Goal: Check status: Check status

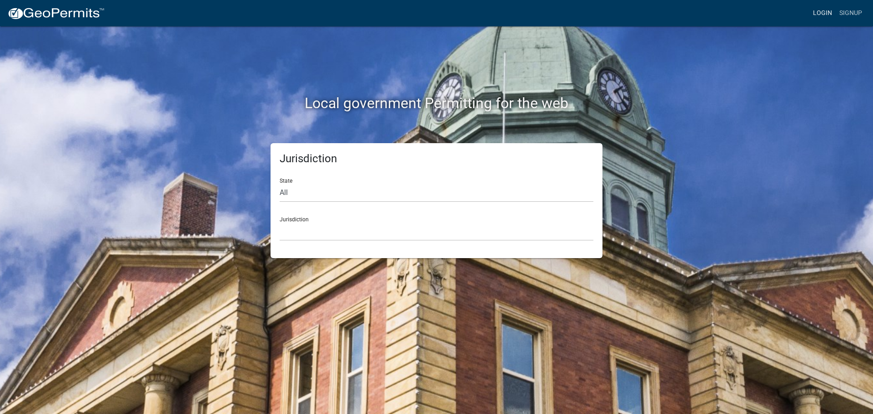
click at [818, 12] on link "Login" at bounding box center [822, 13] width 26 height 17
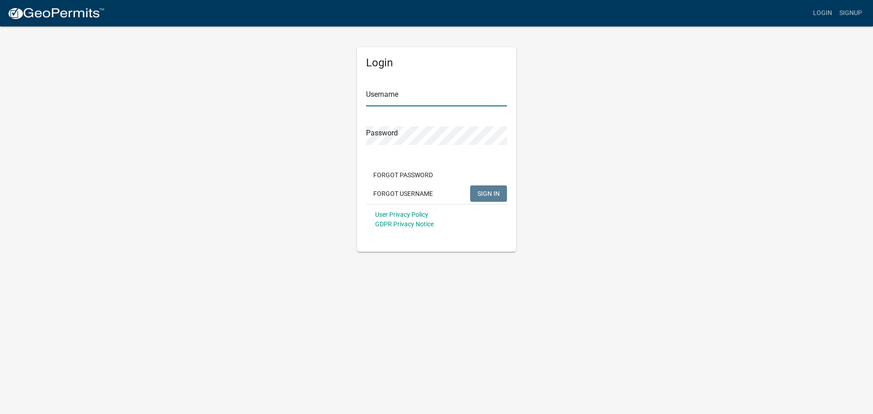
type input "jmkaltenbach"
click at [488, 194] on span "SIGN IN" at bounding box center [488, 193] width 22 height 7
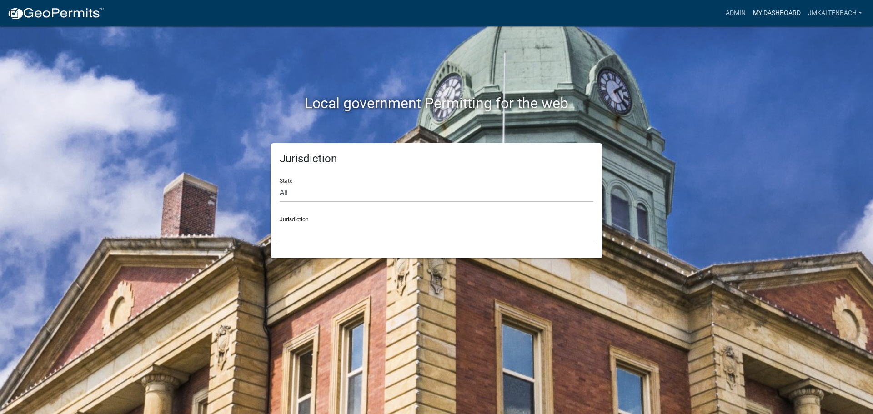
click at [767, 10] on link "My Dashboard" at bounding box center [776, 13] width 55 height 17
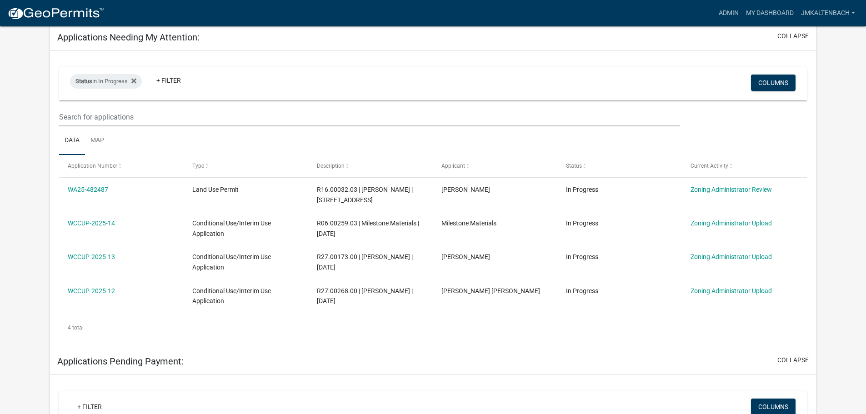
scroll to position [182, 0]
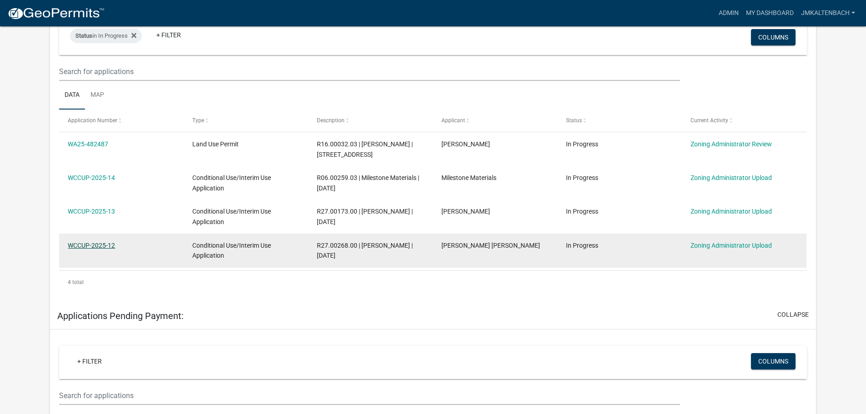
click at [97, 246] on link "WCCUP-2025-12" at bounding box center [91, 245] width 47 height 7
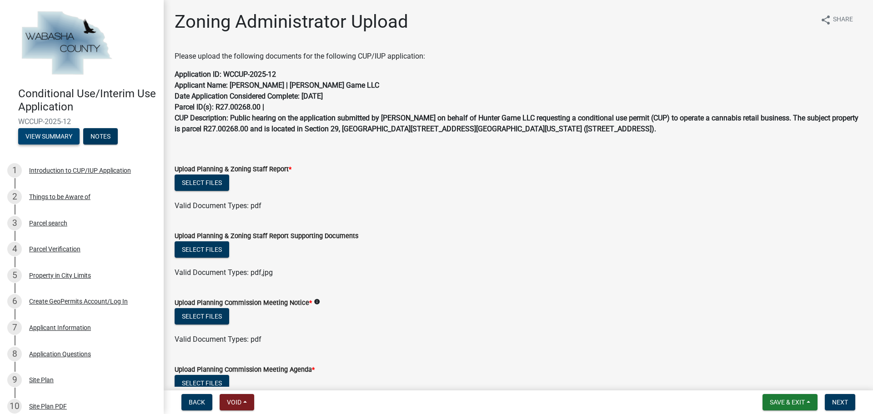
click at [29, 134] on button "View Summary" at bounding box center [48, 136] width 61 height 16
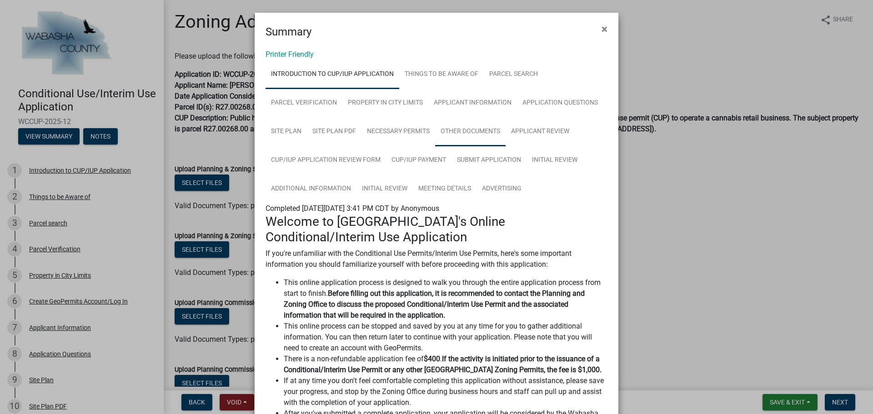
click at [495, 138] on link "Other Documents" at bounding box center [470, 131] width 70 height 29
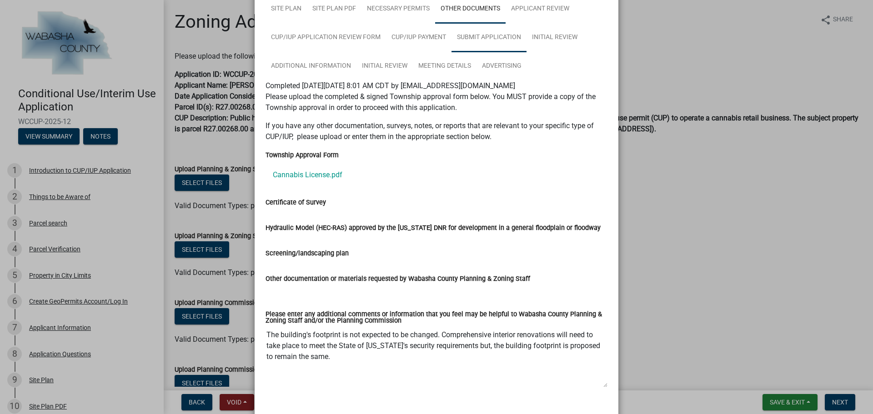
scroll to position [136, 0]
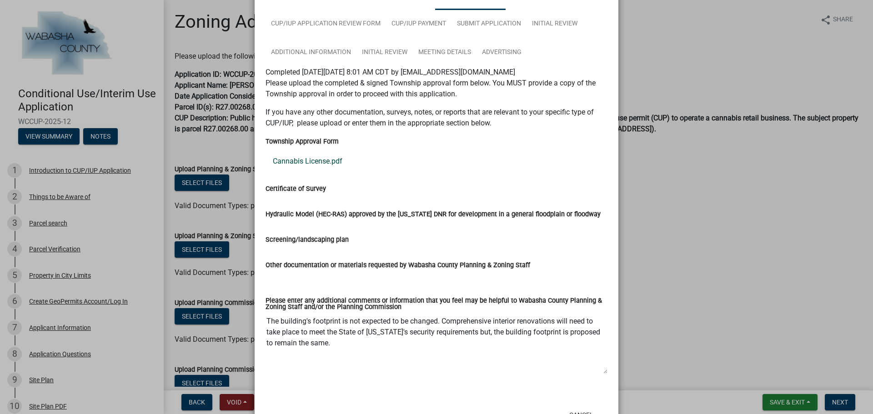
click at [320, 161] on link "Cannabis License.pdf" at bounding box center [436, 161] width 342 height 22
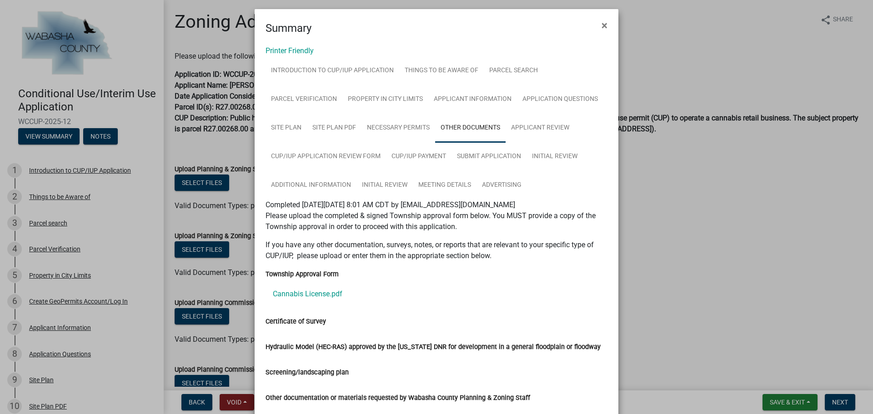
scroll to position [0, 0]
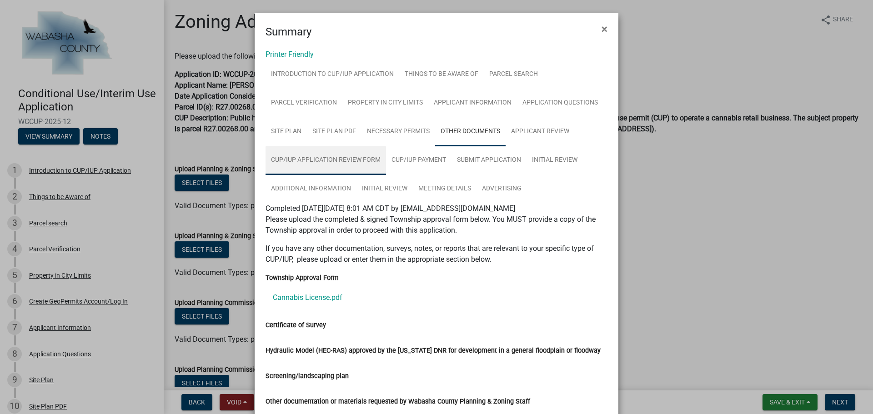
click at [332, 160] on link "CUP/IUP Application Review Form" at bounding box center [325, 160] width 120 height 29
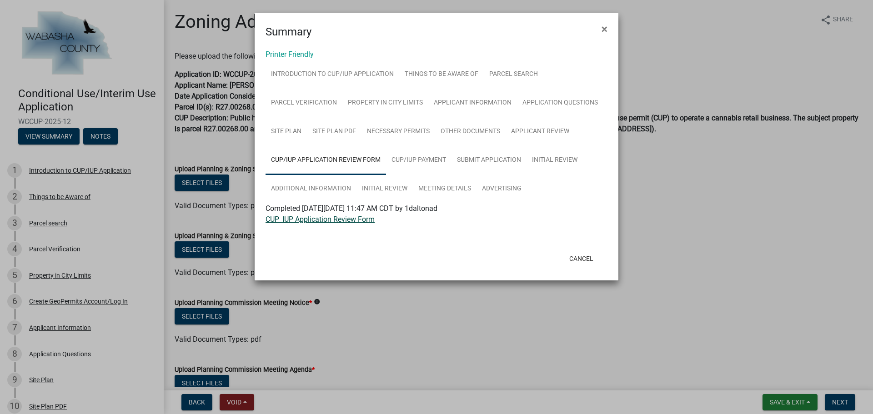
click at [325, 219] on link "CUP_IUP Application Review Form" at bounding box center [319, 219] width 109 height 9
